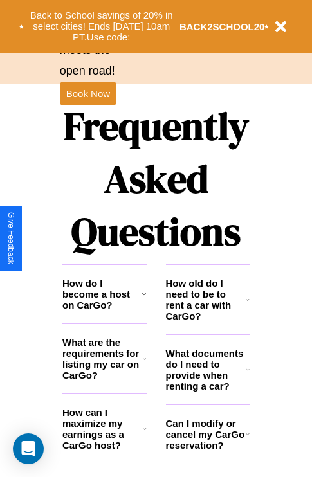
scroll to position [1557, 0]
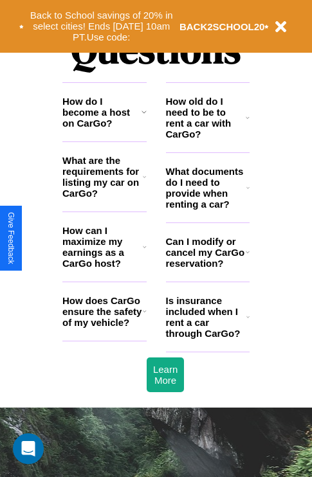
click at [104, 129] on h3 "How do I become a host on CarGo?" at bounding box center [101, 112] width 79 height 33
click at [207, 138] on h3 "How old do I need to be to rent a car with CarGo?" at bounding box center [206, 118] width 80 height 44
click at [144, 182] on icon at bounding box center [144, 177] width 3 height 10
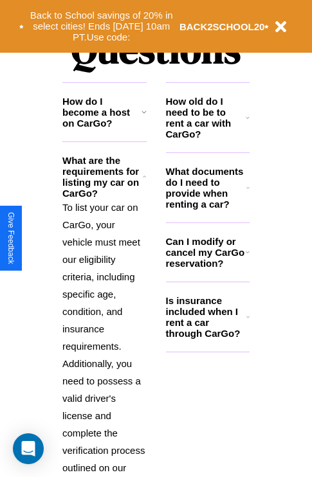
click at [143, 117] on icon at bounding box center [143, 112] width 5 height 10
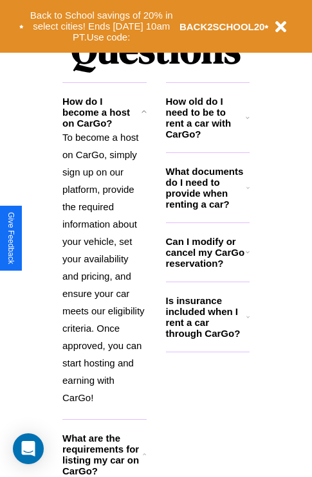
click at [207, 269] on h3 "Can I modify or cancel my CarGo reservation?" at bounding box center [206, 252] width 80 height 33
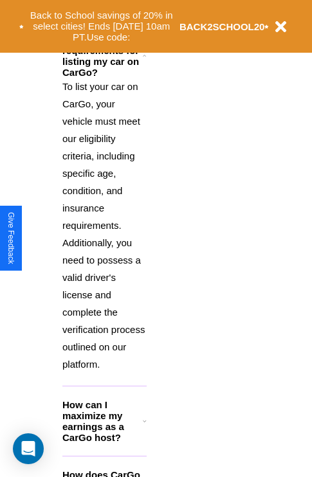
click at [104, 441] on h3 "How can I maximize my earnings as a CarGo host?" at bounding box center [102, 421] width 80 height 44
click at [101, 26] on button "Back to School savings of 20% in select cities! Ends [DATE] 10am PT. Use code:" at bounding box center [102, 26] width 156 height 40
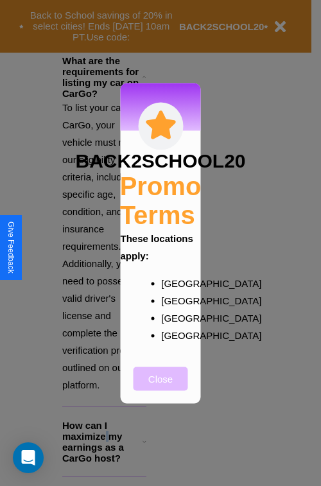
click at [161, 387] on button "Close" at bounding box center [161, 379] width 55 height 24
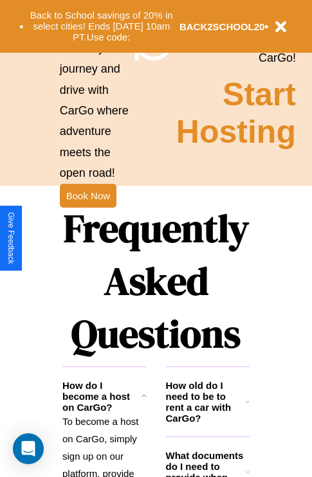
scroll to position [1251, 0]
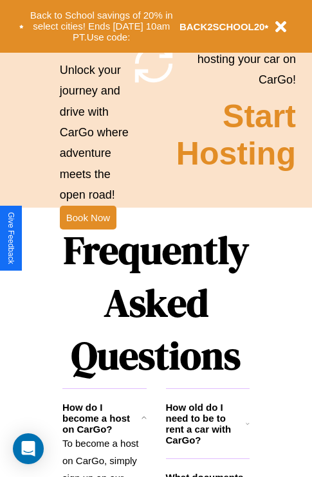
click at [87, 238] on h1 "Frequently Asked Questions" at bounding box center [155, 302] width 187 height 171
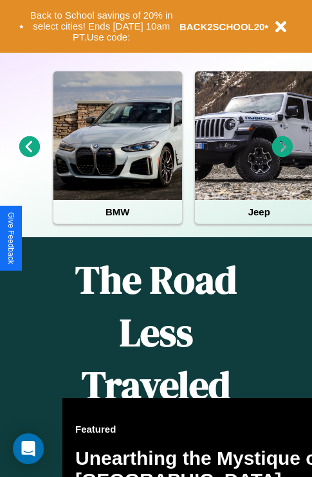
scroll to position [0, 0]
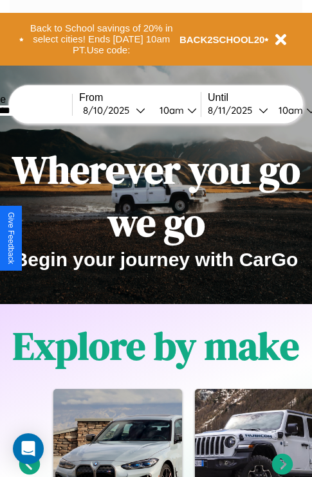
type input "*********"
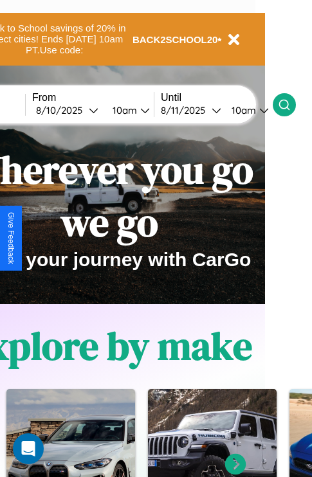
click at [290, 104] on icon at bounding box center [284, 104] width 13 height 13
